Goal: Communication & Community: Answer question/provide support

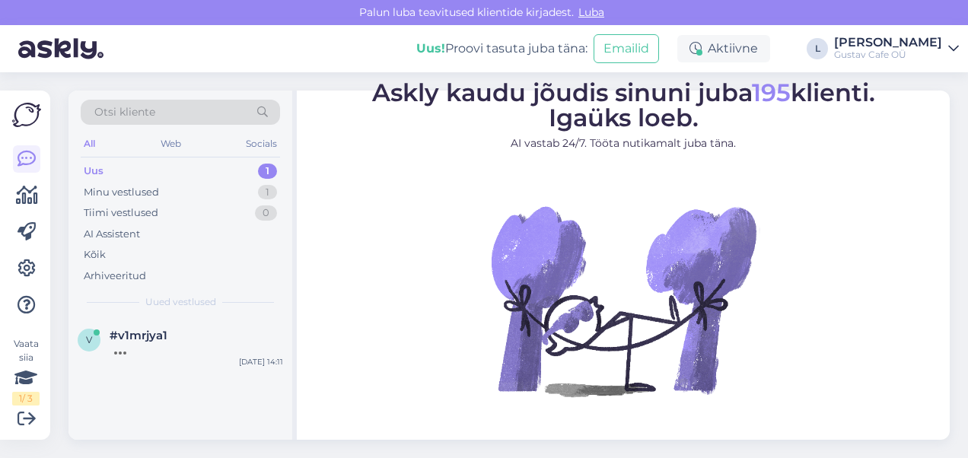
click at [190, 177] on div "Uus 1" at bounding box center [180, 171] width 199 height 21
click at [211, 338] on div "#v1mrjya1 1" at bounding box center [196, 336] width 173 height 14
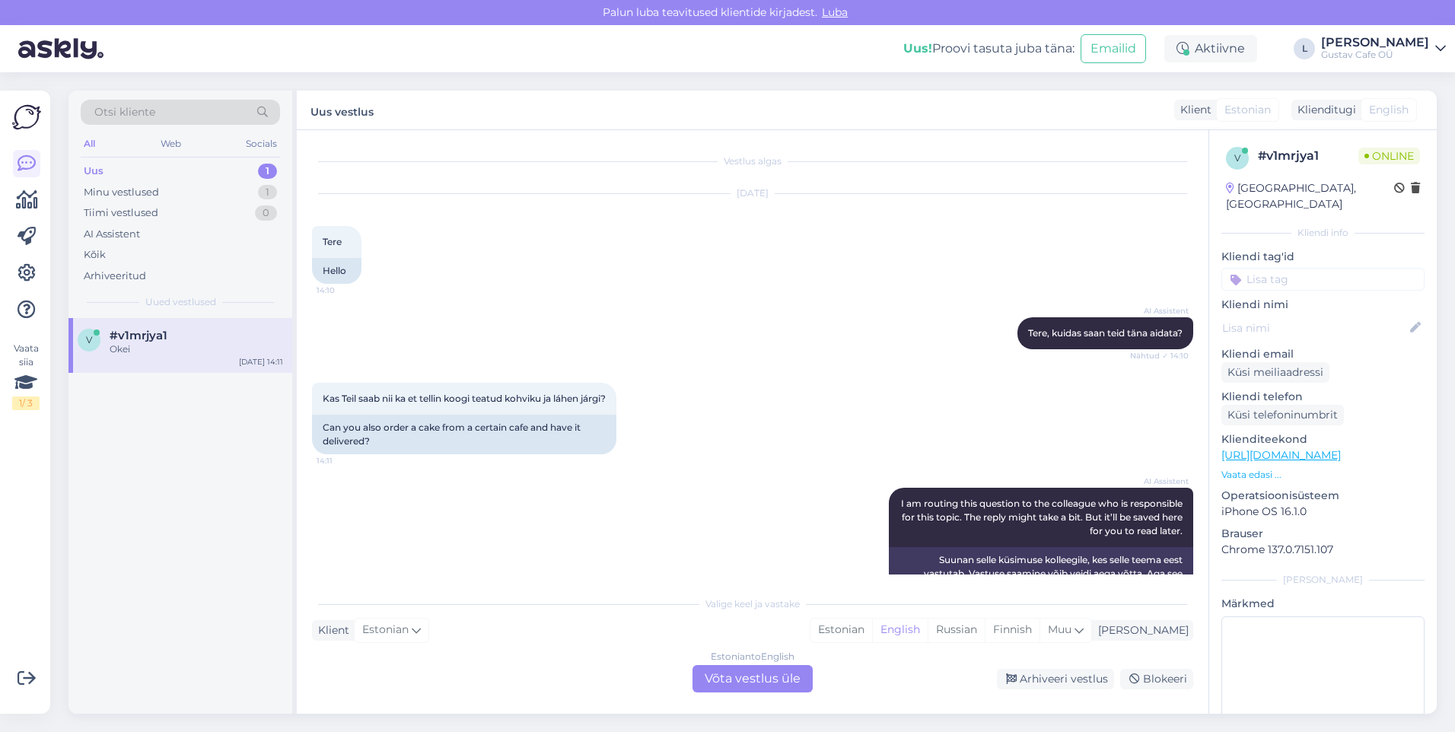
scroll to position [148, 0]
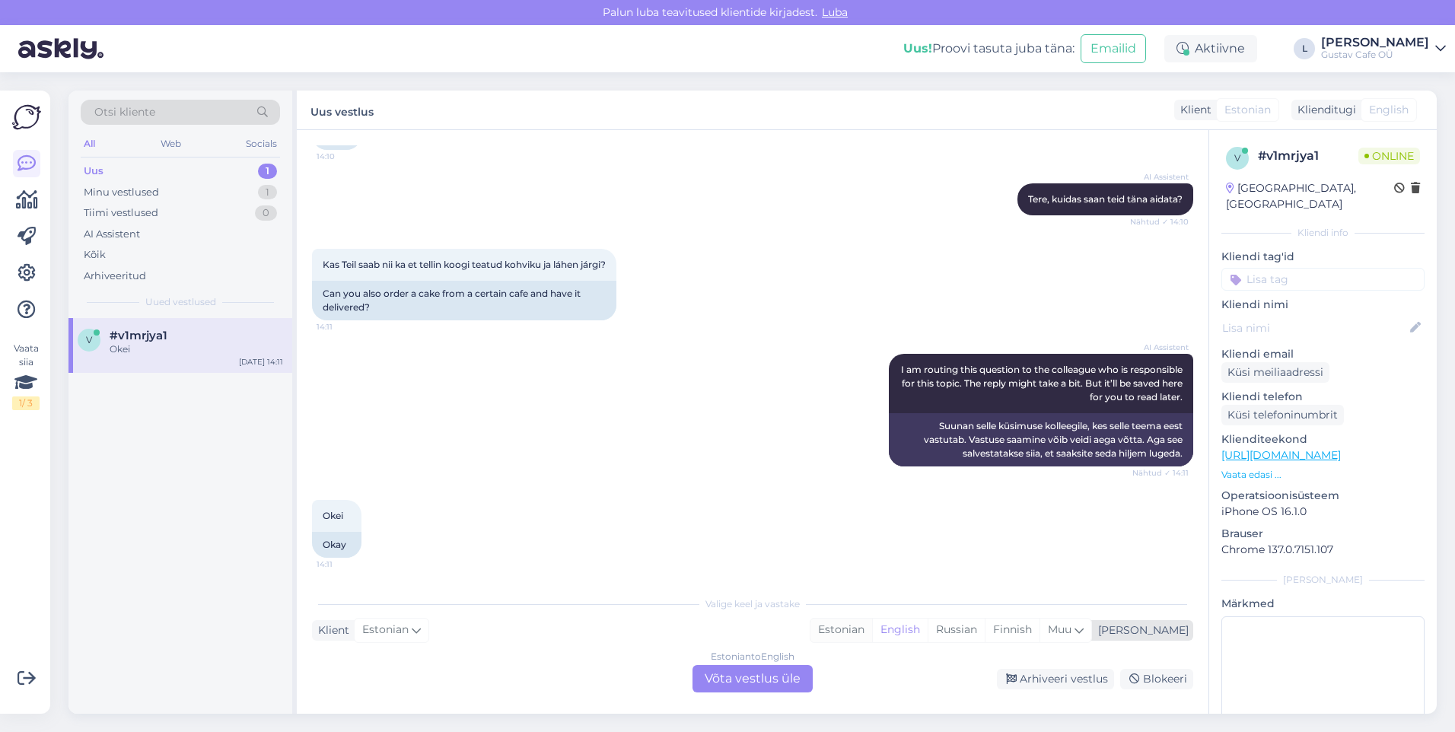
click at [872, 457] on div "Estonian" at bounding box center [841, 630] width 62 height 23
click at [754, 457] on div "Estonian to Estonian Võta vestlus üle" at bounding box center [752, 678] width 120 height 27
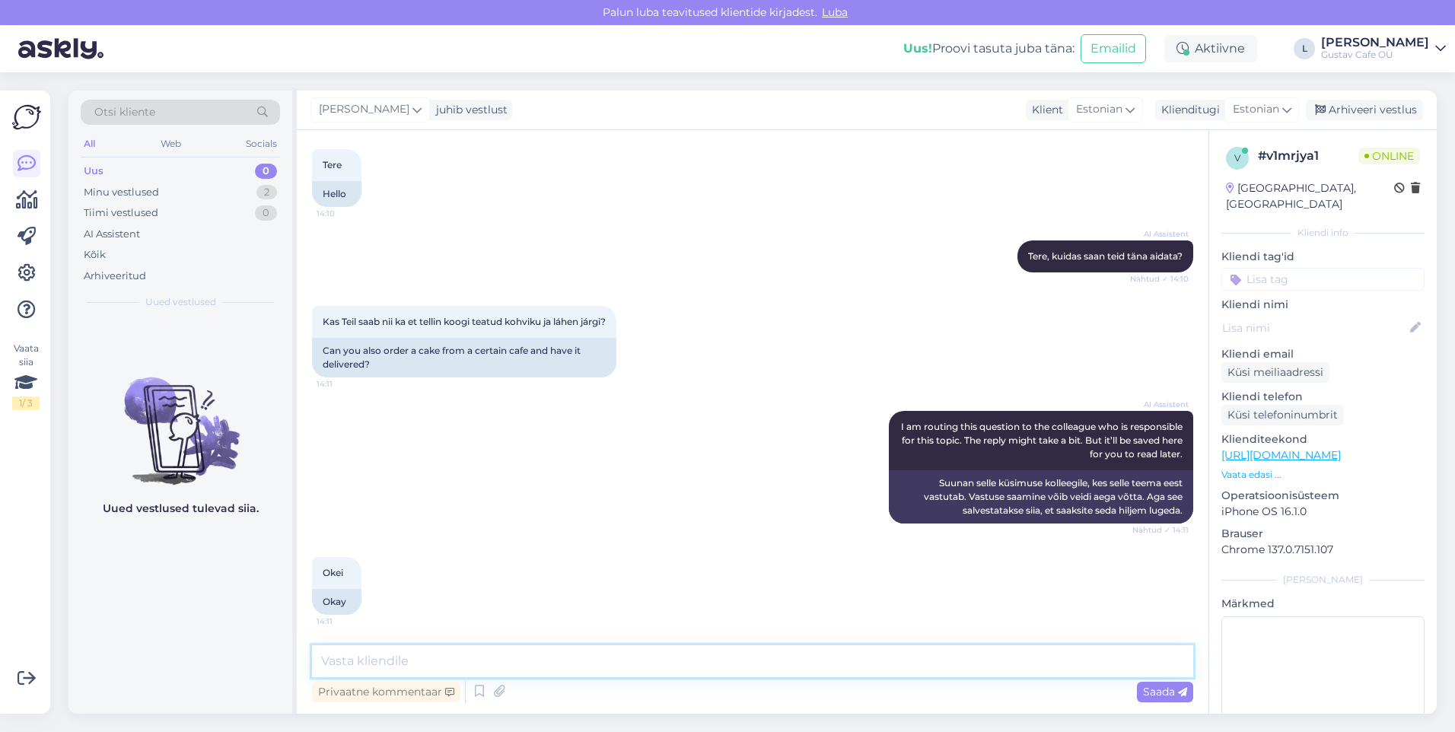
click at [668, 457] on textarea at bounding box center [752, 661] width 881 height 32
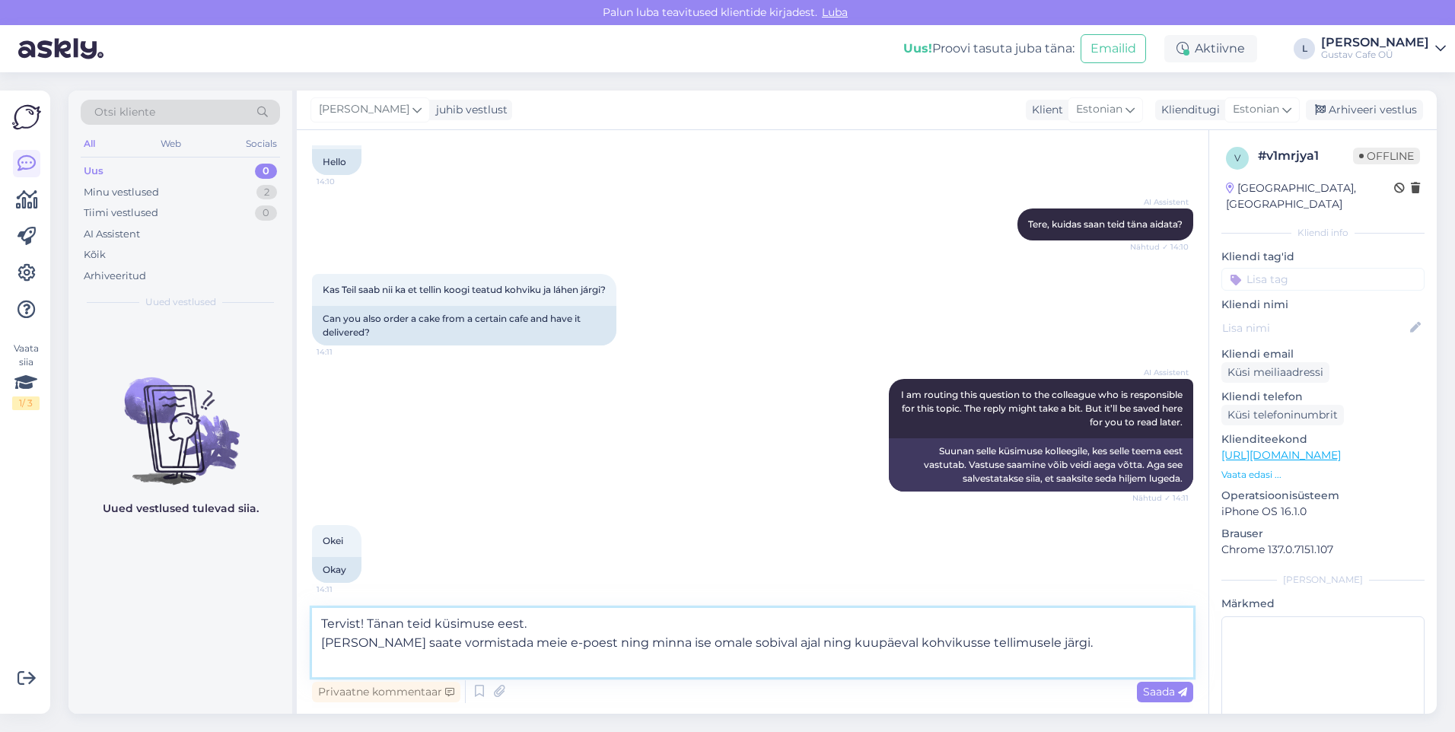
scroll to position [128, 0]
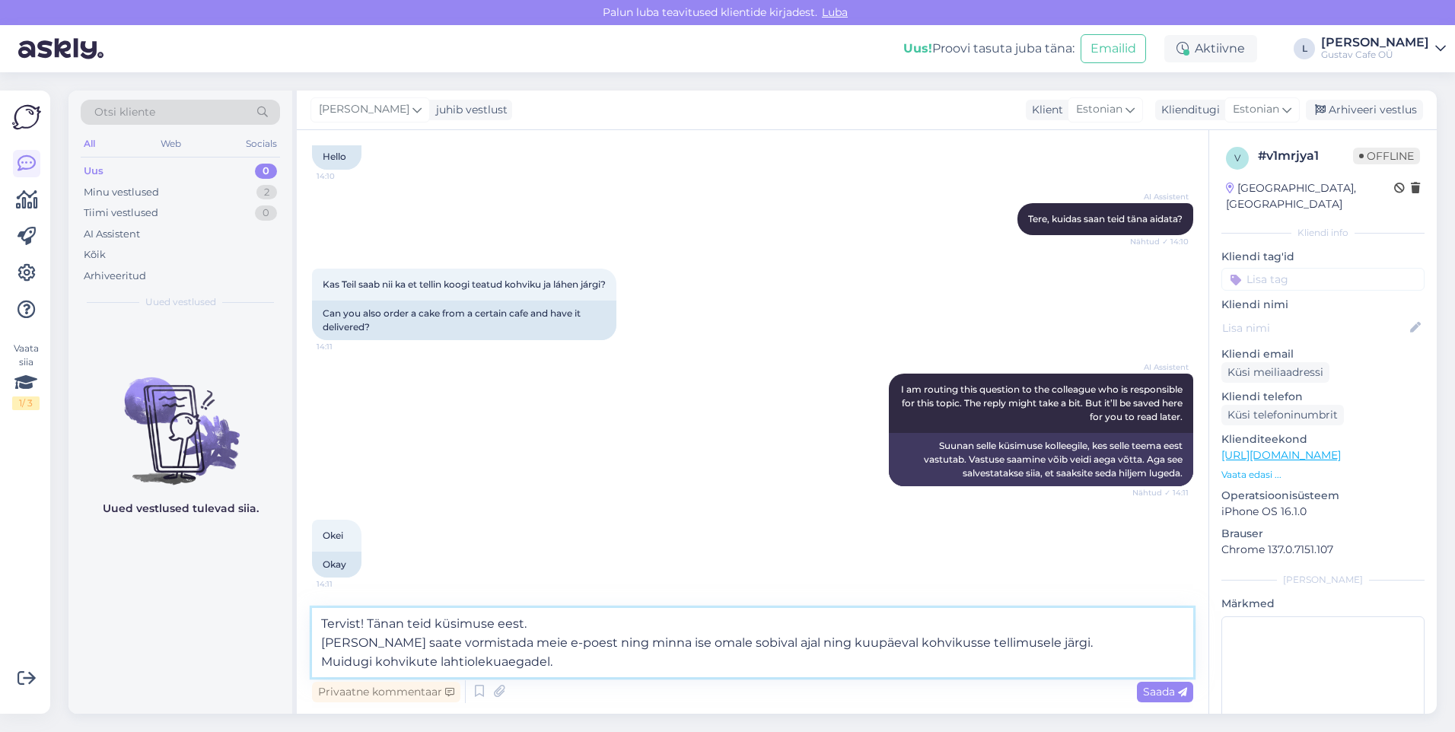
click at [620, 457] on textarea "Tervist! Tänan teid küsimuse eest. [PERSON_NAME] saate vormistada meie e-poest …" at bounding box center [752, 642] width 881 height 69
paste textarea "[URL][DOMAIN_NAME]"
drag, startPoint x: 697, startPoint y: 635, endPoint x: 693, endPoint y: 626, distance: 9.2
click at [697, 457] on textarea "Tervist! Tänan teid küsimuse eest. [PERSON_NAME] saate vormistada meie e-poest …" at bounding box center [752, 642] width 881 height 69
click at [967, 457] on textarea "Tervist! Tänan teid küsimuse eest. [PERSON_NAME] saate vormistada meie e-poest …" at bounding box center [752, 642] width 881 height 69
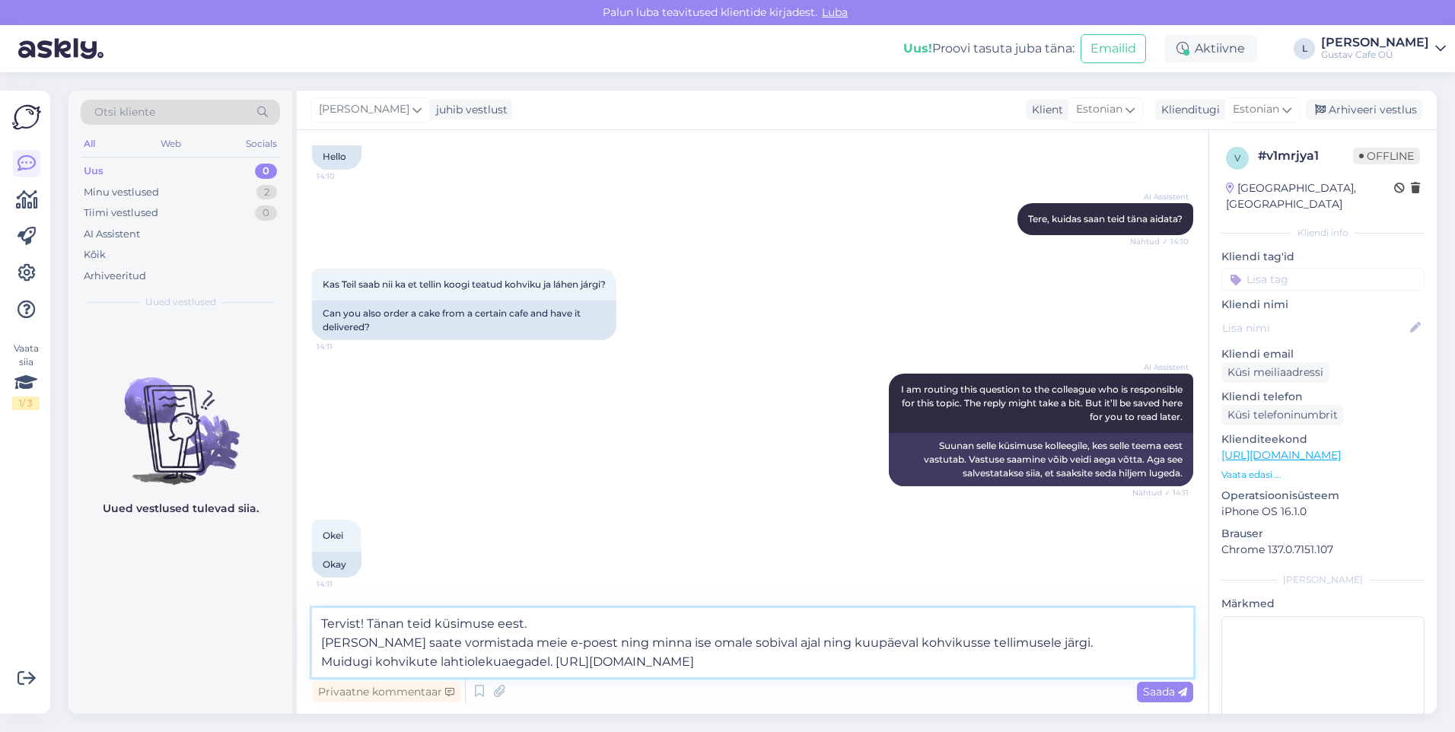
paste textarea "[URL][DOMAIN_NAME]"
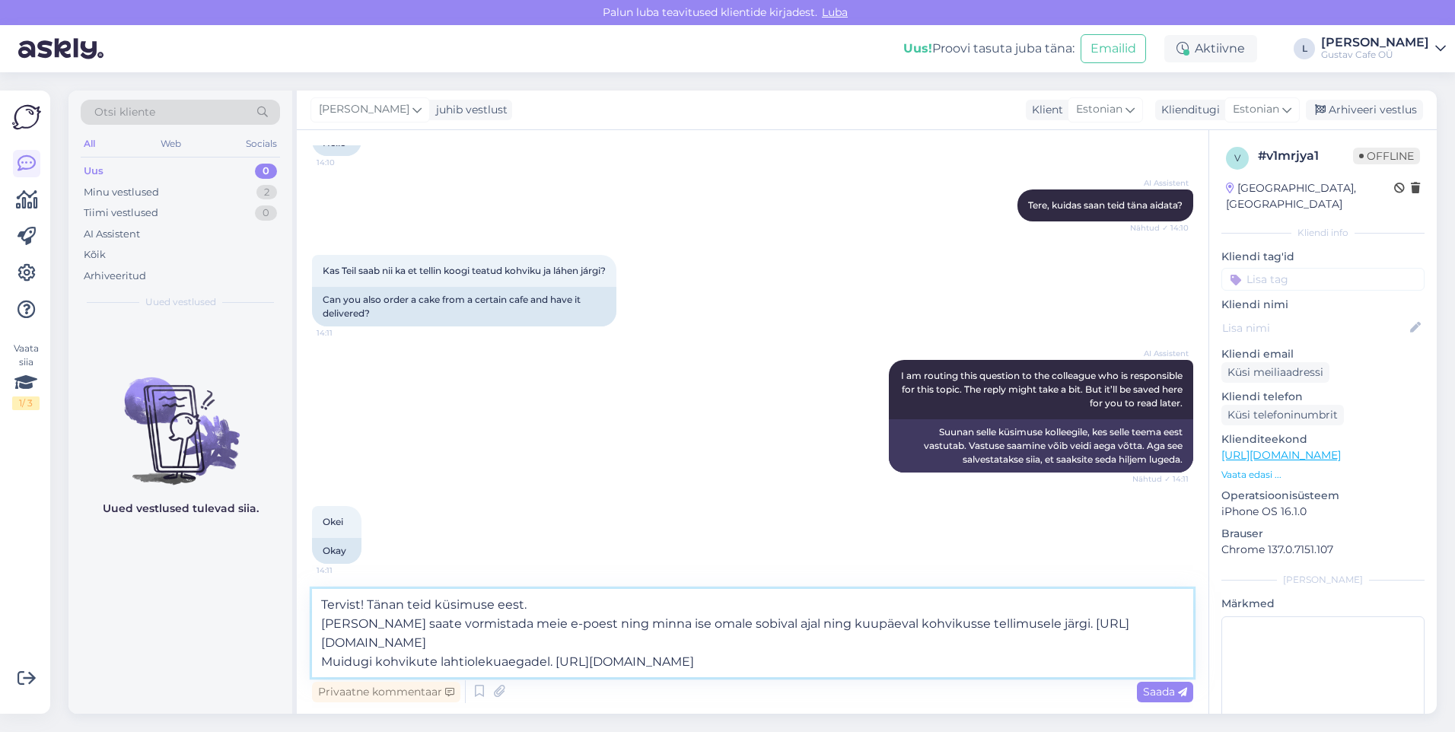
scroll to position [147, 0]
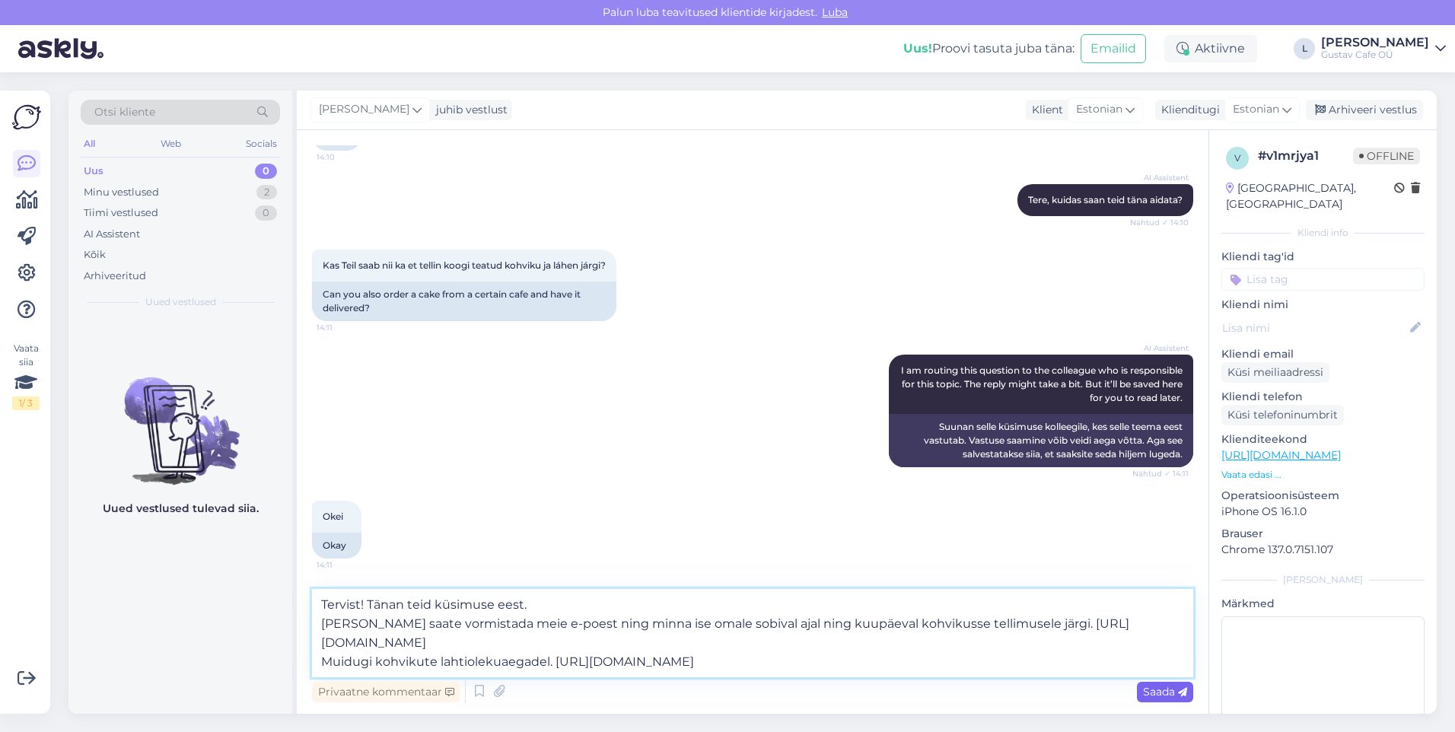
type textarea "Tervist! Tänan teid küsimuse eest. [PERSON_NAME] saate vormistada meie e-poest …"
click at [967, 457] on span "Saada" at bounding box center [1165, 692] width 44 height 14
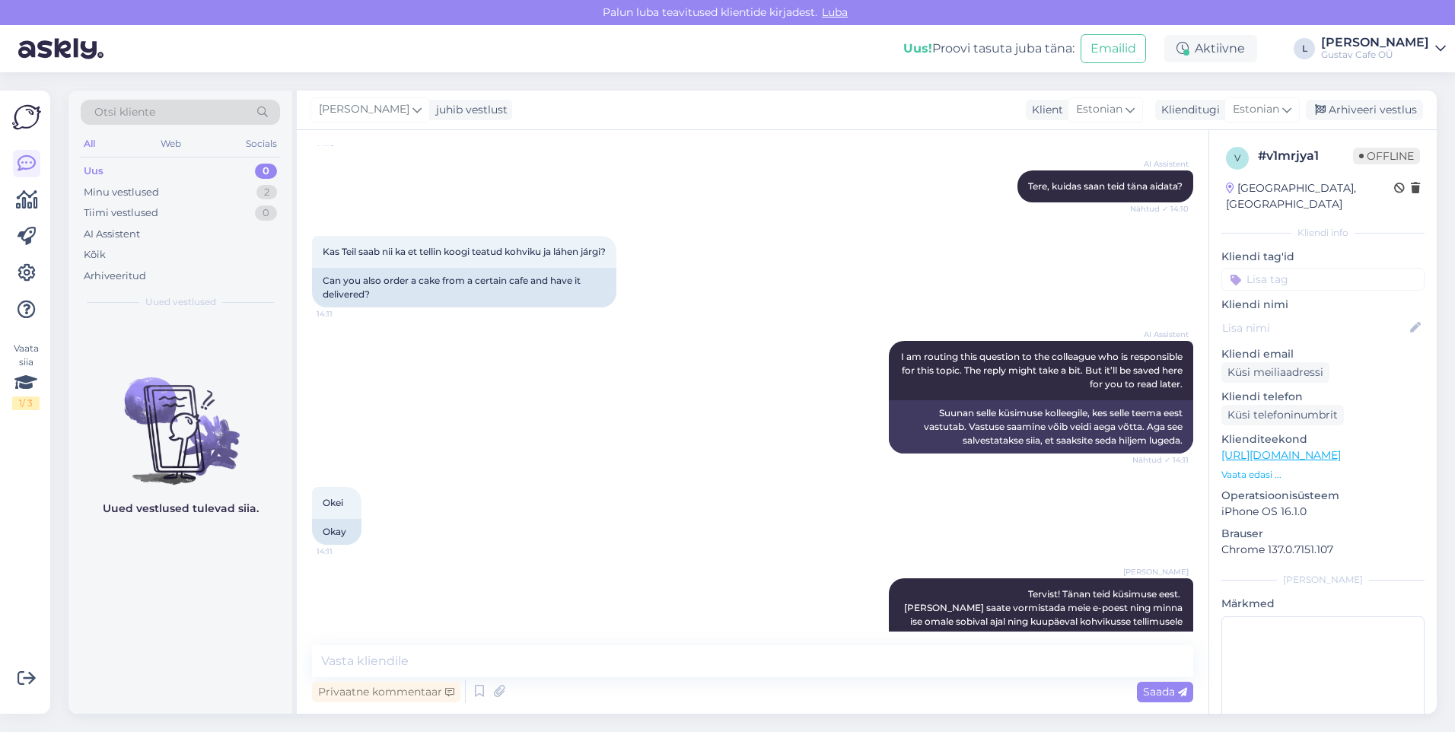
scroll to position [224, 0]
